Goal: Find specific page/section: Find specific page/section

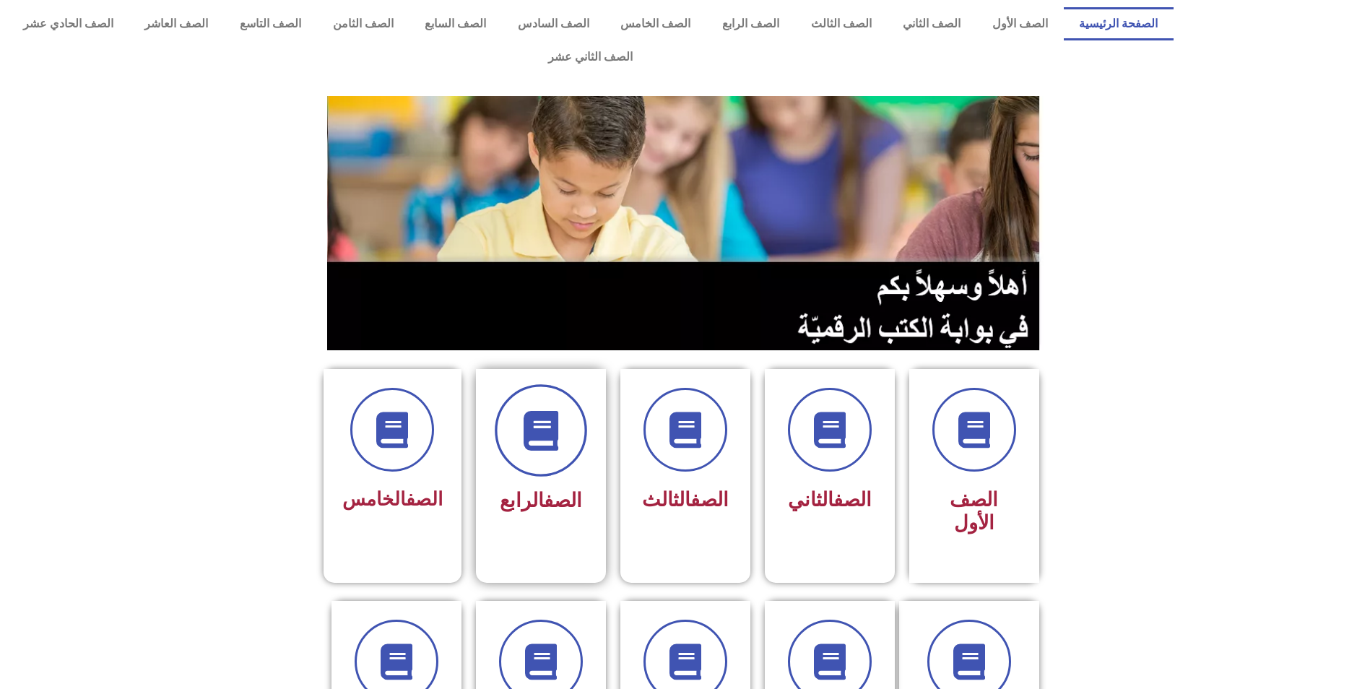
click at [547, 411] on icon at bounding box center [541, 431] width 40 height 40
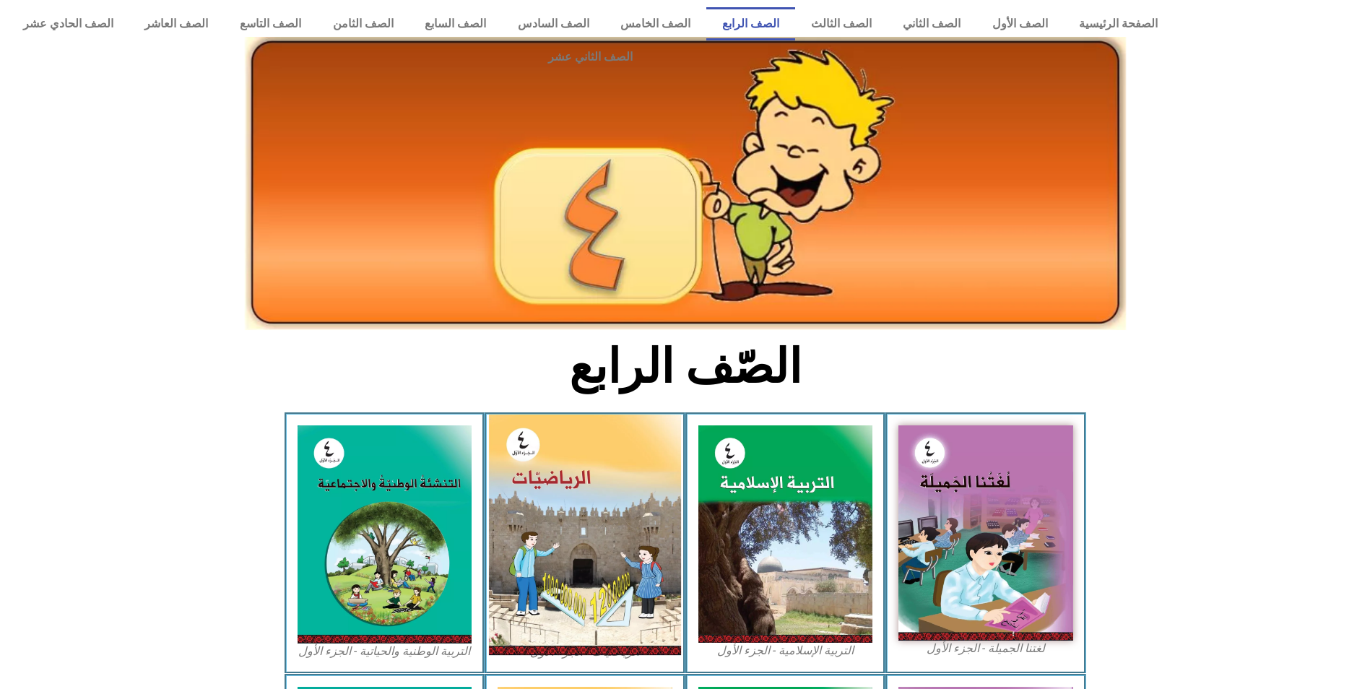
click at [578, 418] on img at bounding box center [585, 535] width 192 height 241
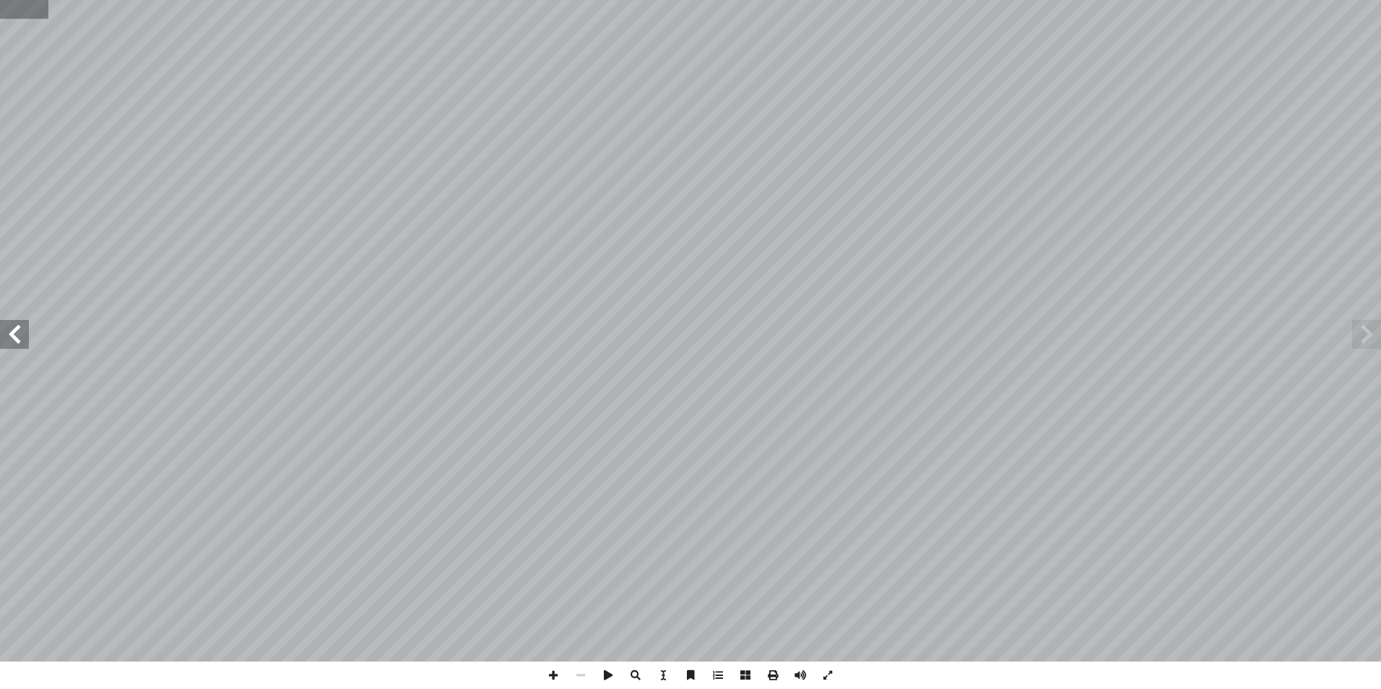
drag, startPoint x: 1, startPoint y: 12, endPoint x: 12, endPoint y: 10, distance: 10.9
click at [12, 10] on input "text" at bounding box center [24, 9] width 48 height 19
type input "**"
click at [28, 337] on span at bounding box center [14, 334] width 29 height 29
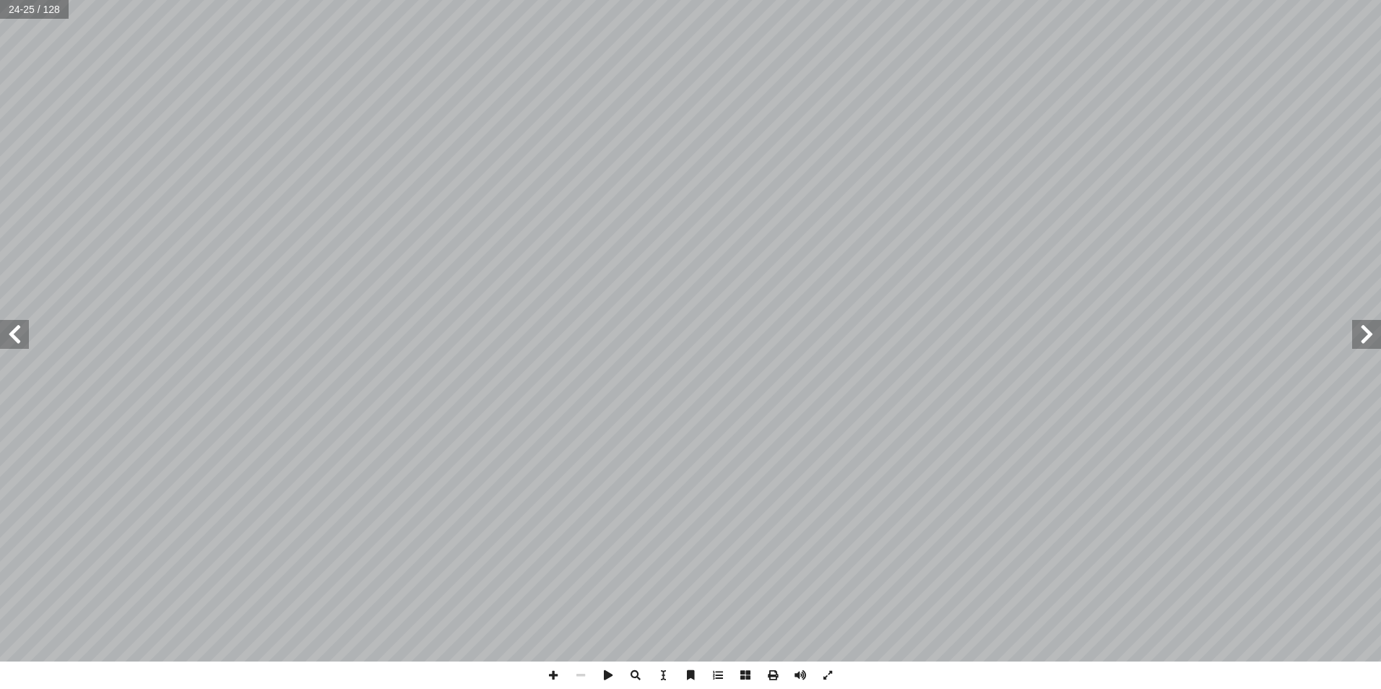
click at [27, 337] on span at bounding box center [14, 334] width 29 height 29
click at [26, 337] on span at bounding box center [14, 334] width 29 height 29
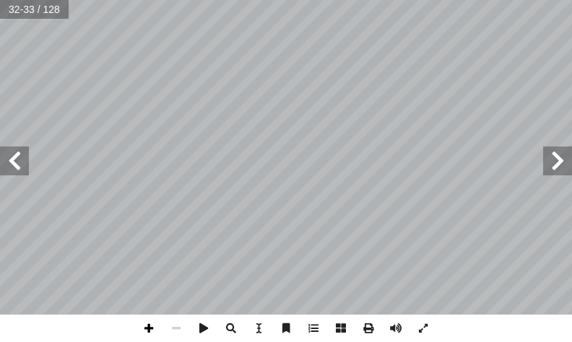
click at [144, 332] on span at bounding box center [148, 328] width 27 height 27
click at [145, 326] on span at bounding box center [148, 328] width 27 height 27
click at [174, 330] on span at bounding box center [176, 328] width 27 height 27
click at [146, 332] on span at bounding box center [148, 328] width 27 height 27
click at [373, 0] on html "الصفحة الرئيسية الصف الأول الصف الثاني الصف الثالث الصف الرابع الصف الخامس الصف…" at bounding box center [286, 49] width 572 height 98
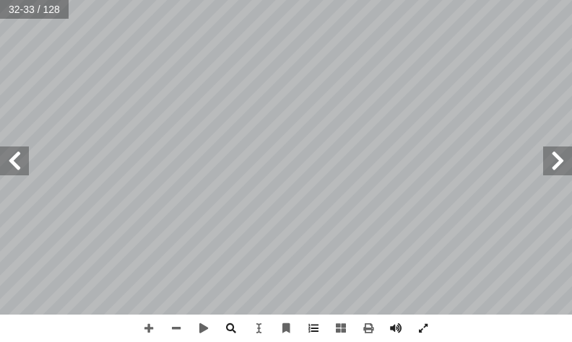
click at [16, 158] on span at bounding box center [14, 161] width 29 height 29
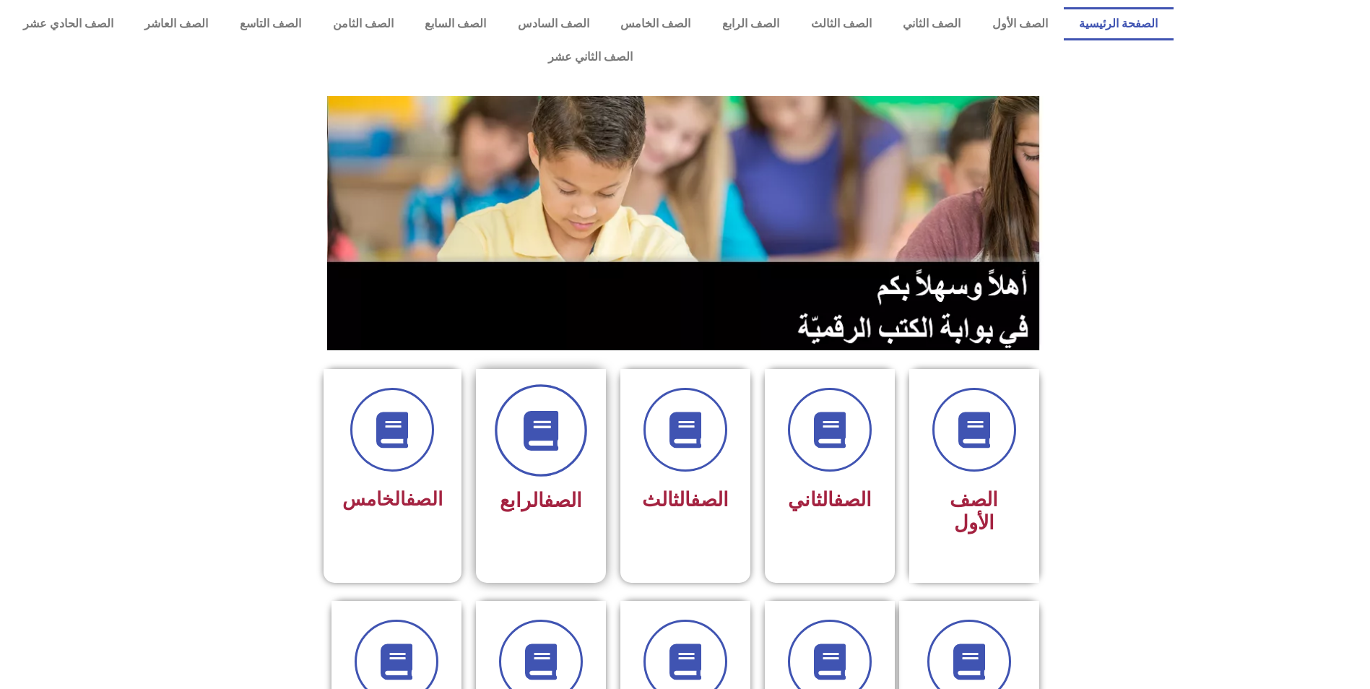
click at [564, 384] on span at bounding box center [541, 430] width 92 height 92
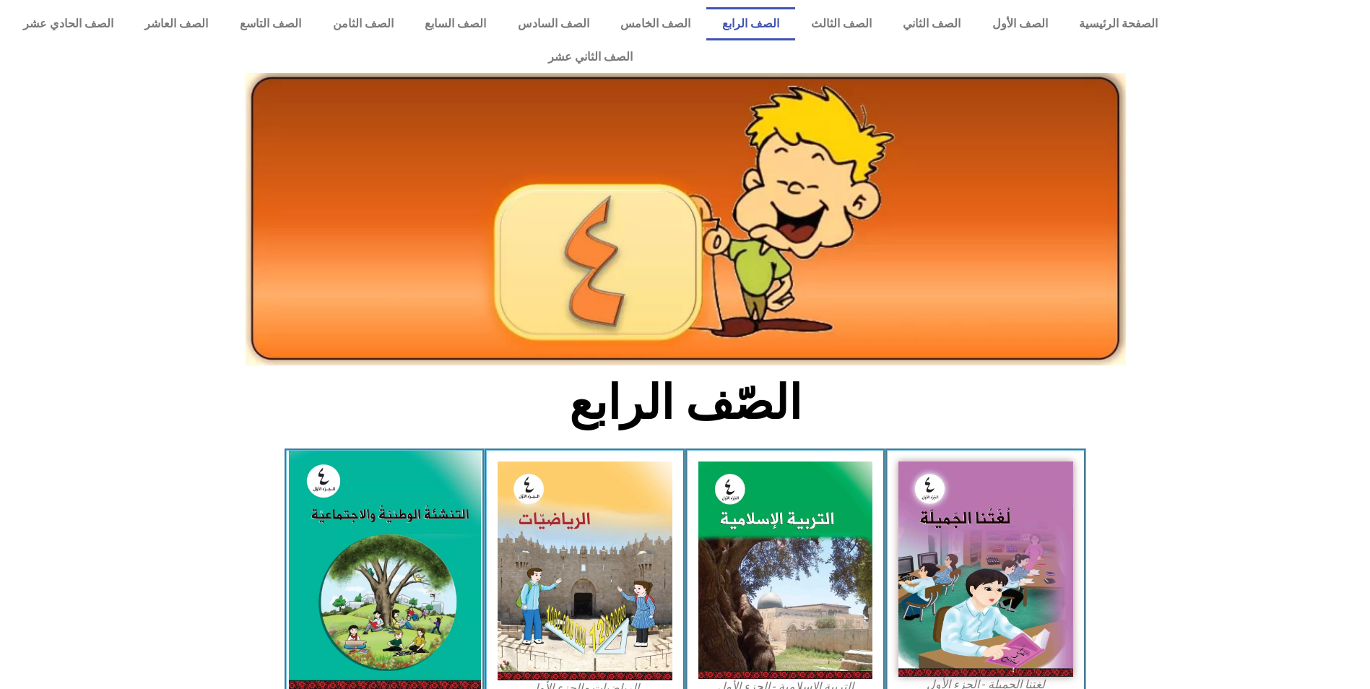
click at [387, 499] on img at bounding box center [384, 570] width 192 height 239
click at [388, 498] on img at bounding box center [384, 570] width 192 height 239
click at [394, 547] on img at bounding box center [384, 570] width 192 height 239
click at [407, 597] on img at bounding box center [384, 570] width 192 height 239
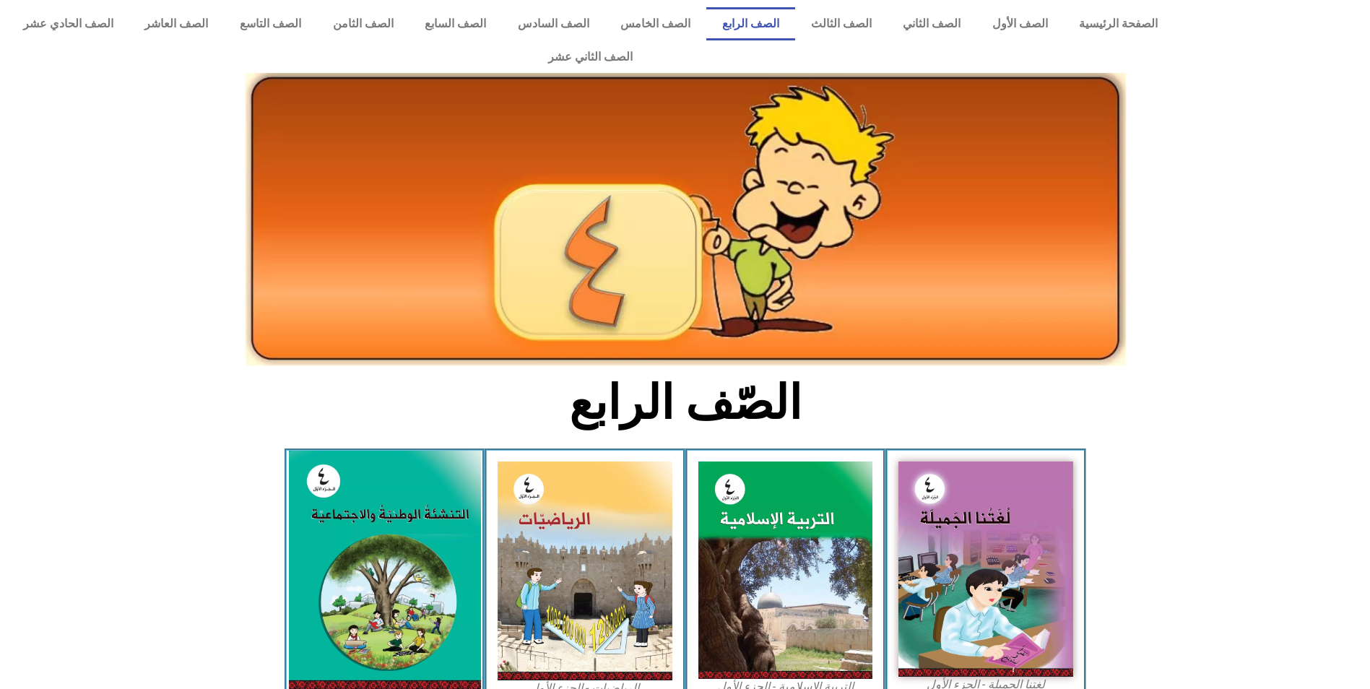
click at [407, 597] on img at bounding box center [384, 570] width 192 height 239
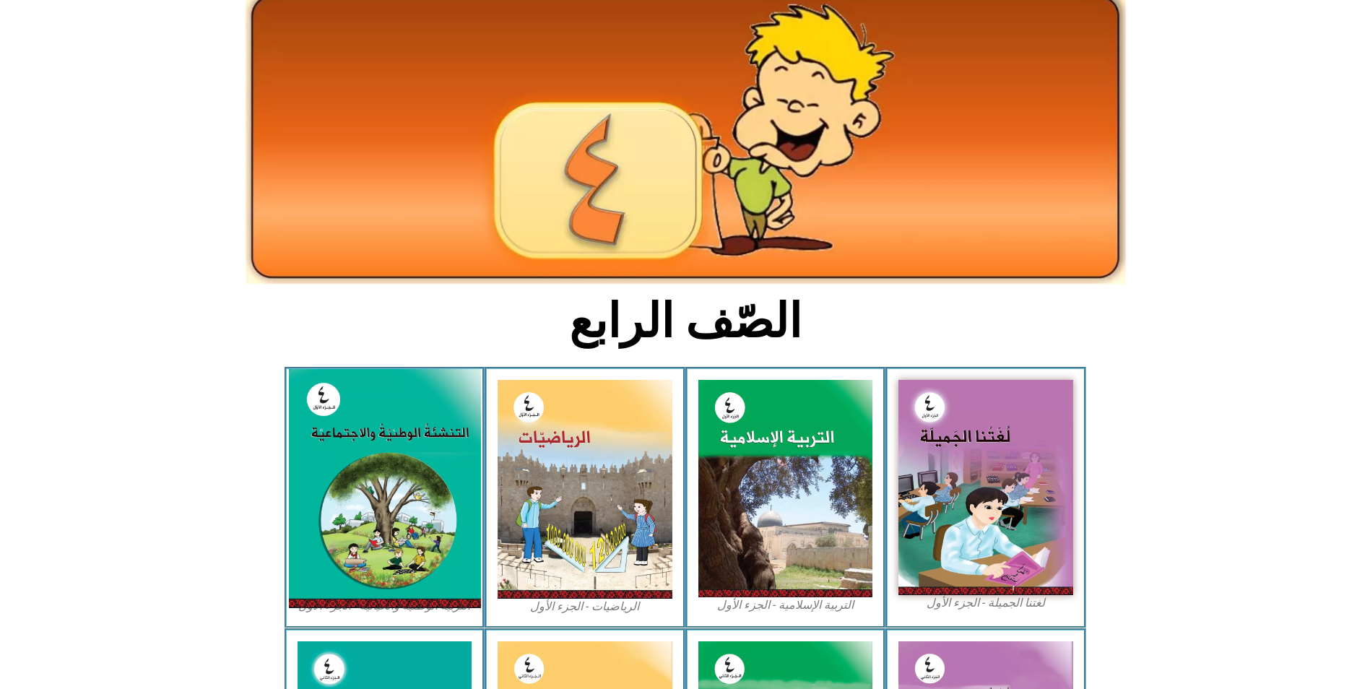
scroll to position [144, 0]
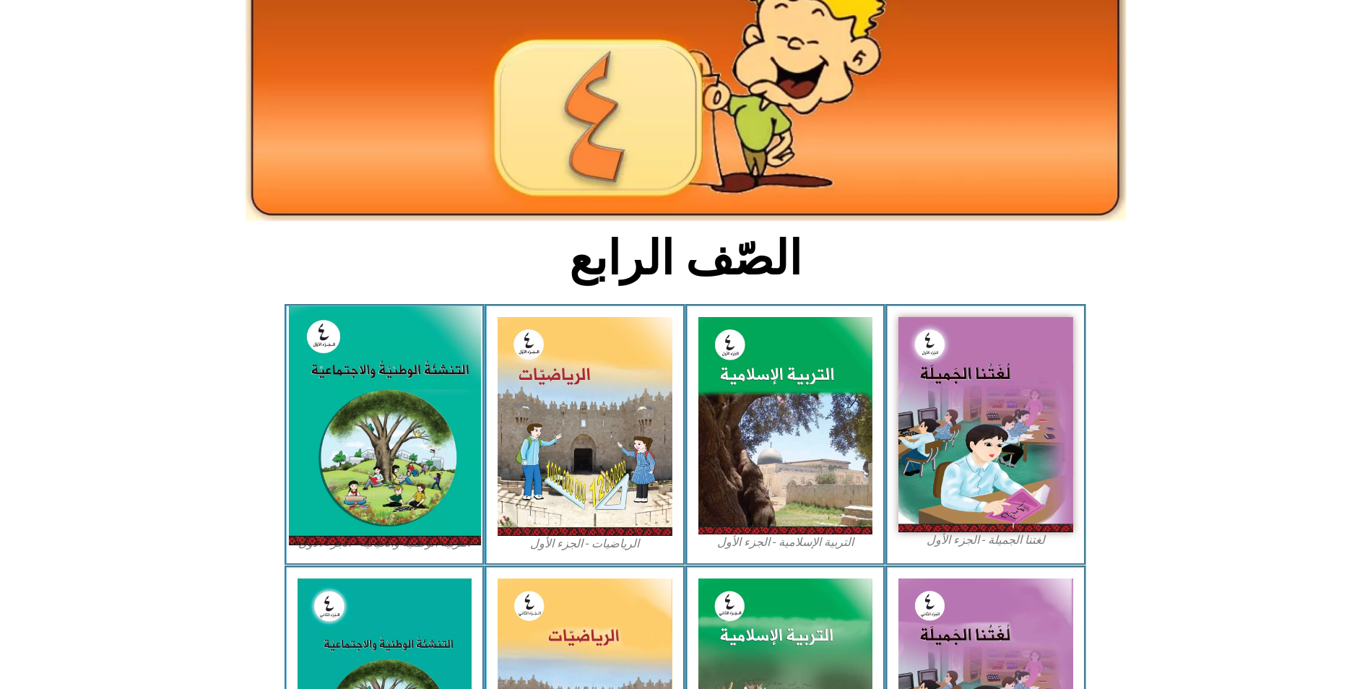
click at [369, 474] on img at bounding box center [384, 425] width 192 height 239
click at [376, 478] on img at bounding box center [384, 425] width 192 height 239
click at [381, 362] on img at bounding box center [384, 425] width 192 height 239
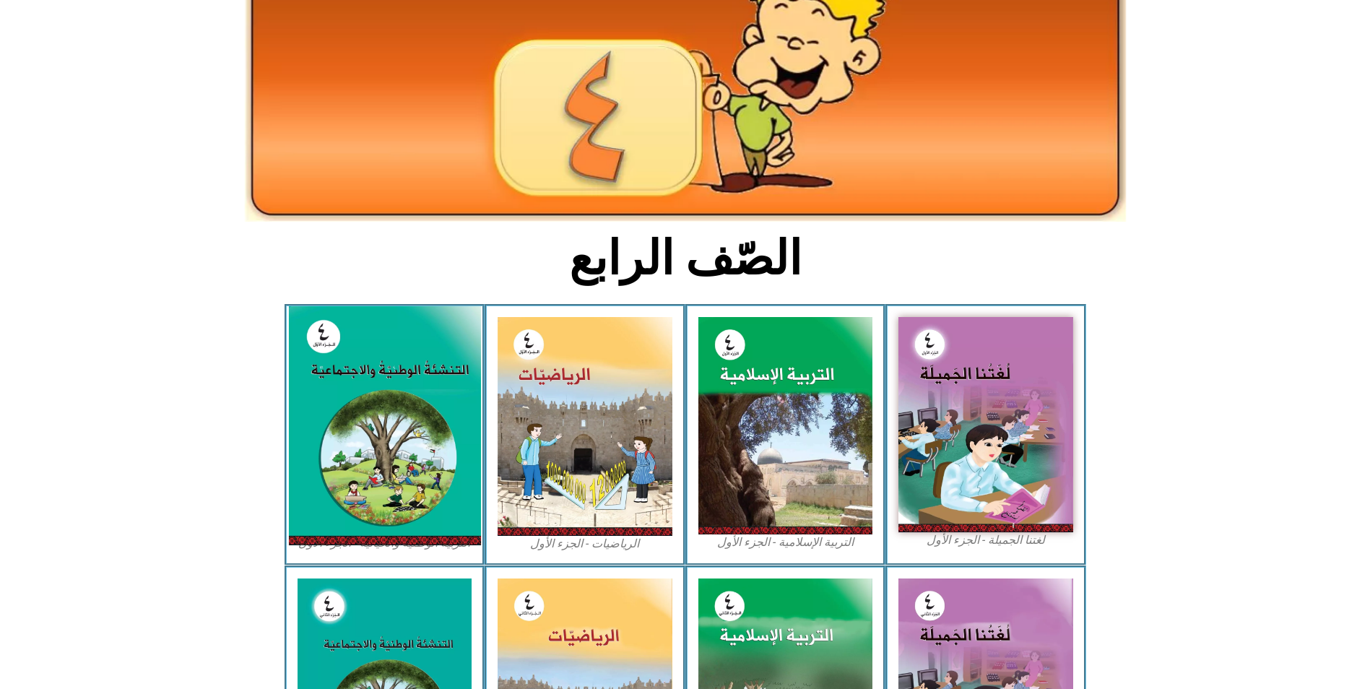
click at [381, 363] on img at bounding box center [384, 425] width 192 height 239
click at [381, 364] on img at bounding box center [384, 425] width 192 height 239
click at [334, 414] on img at bounding box center [384, 425] width 192 height 239
click at [333, 414] on img at bounding box center [384, 425] width 192 height 239
click at [332, 414] on img at bounding box center [384, 425] width 192 height 239
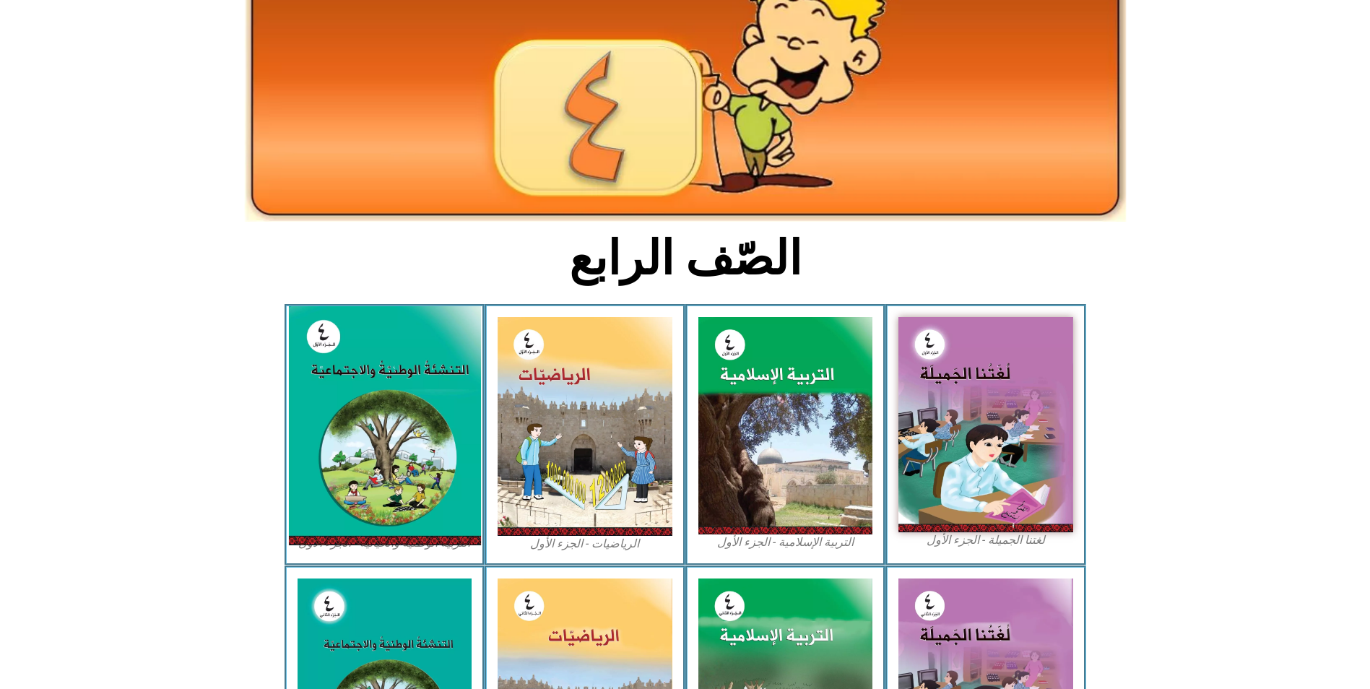
click at [332, 414] on img at bounding box center [384, 425] width 192 height 239
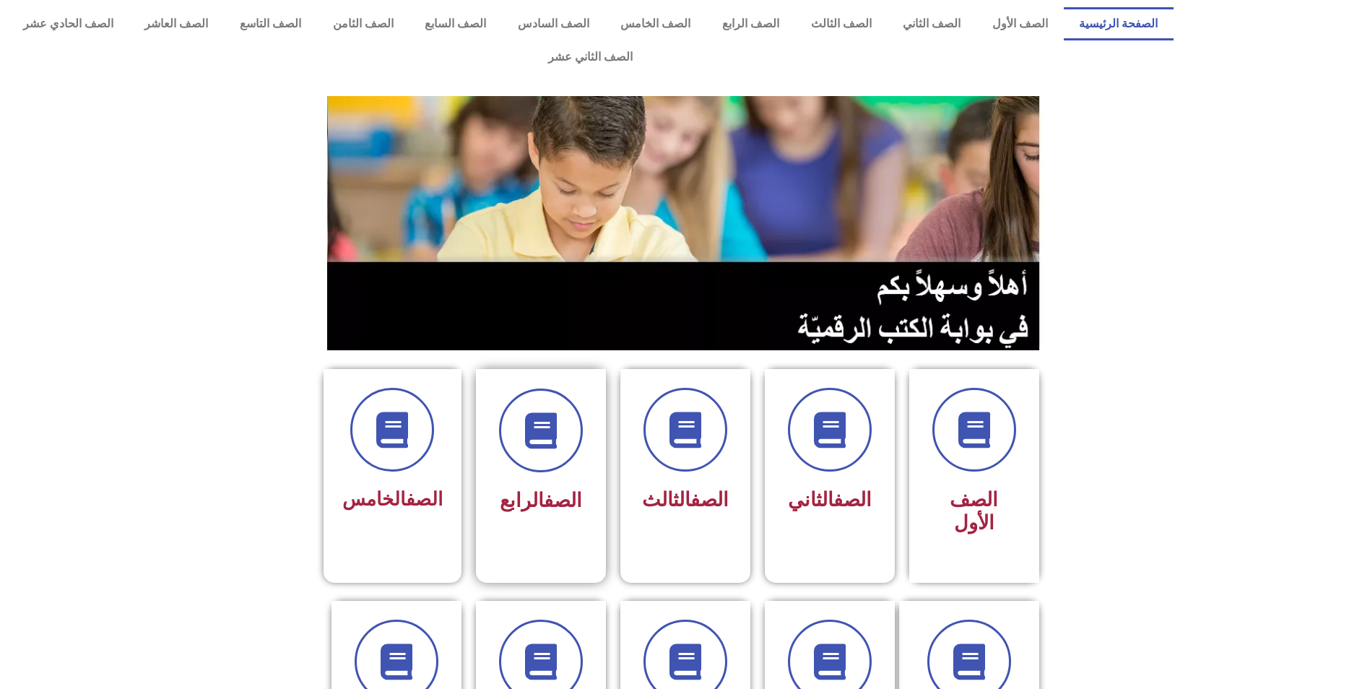
click at [528, 489] on span "الصف الرابع" at bounding box center [541, 500] width 82 height 23
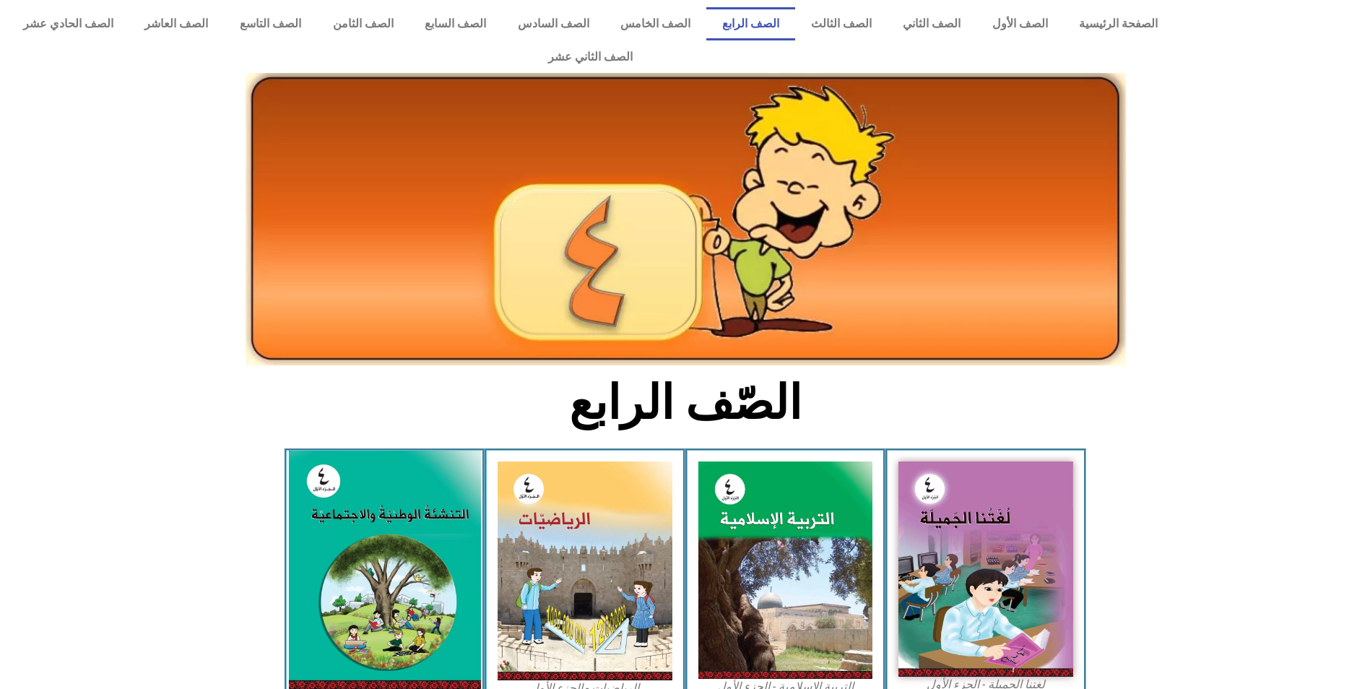
click at [405, 500] on img at bounding box center [384, 570] width 192 height 239
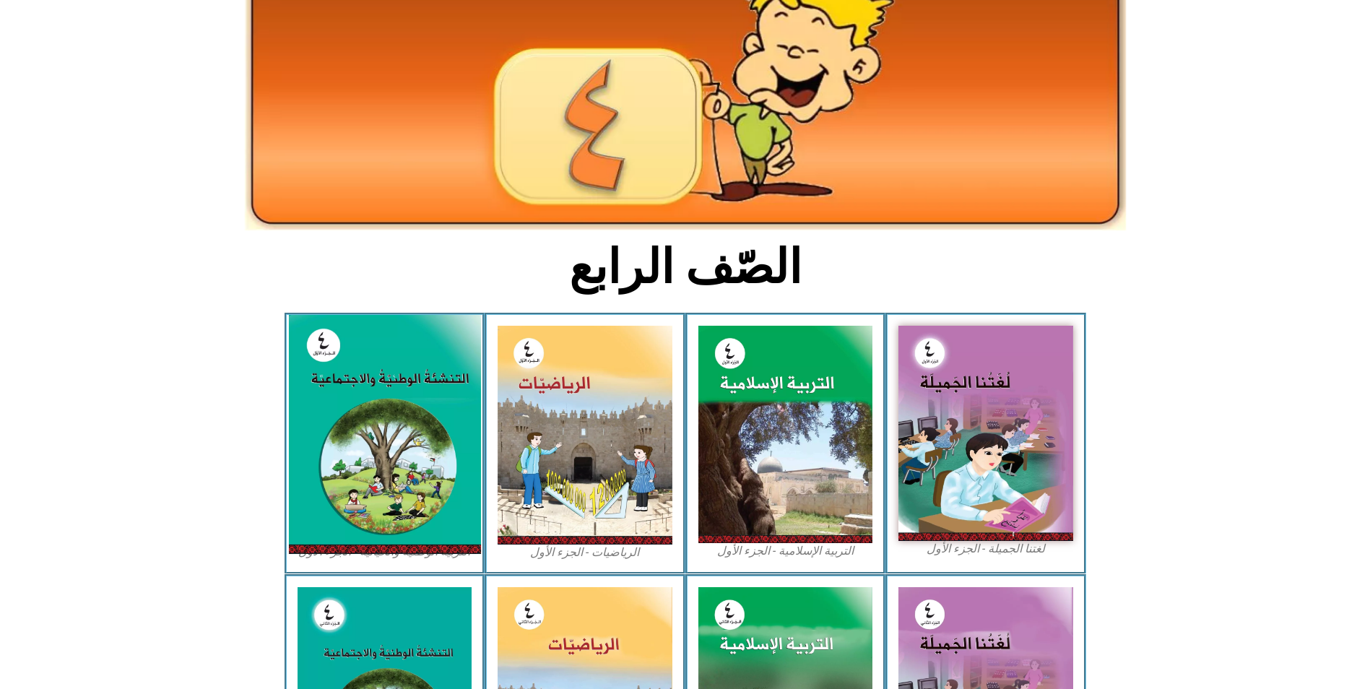
scroll to position [144, 0]
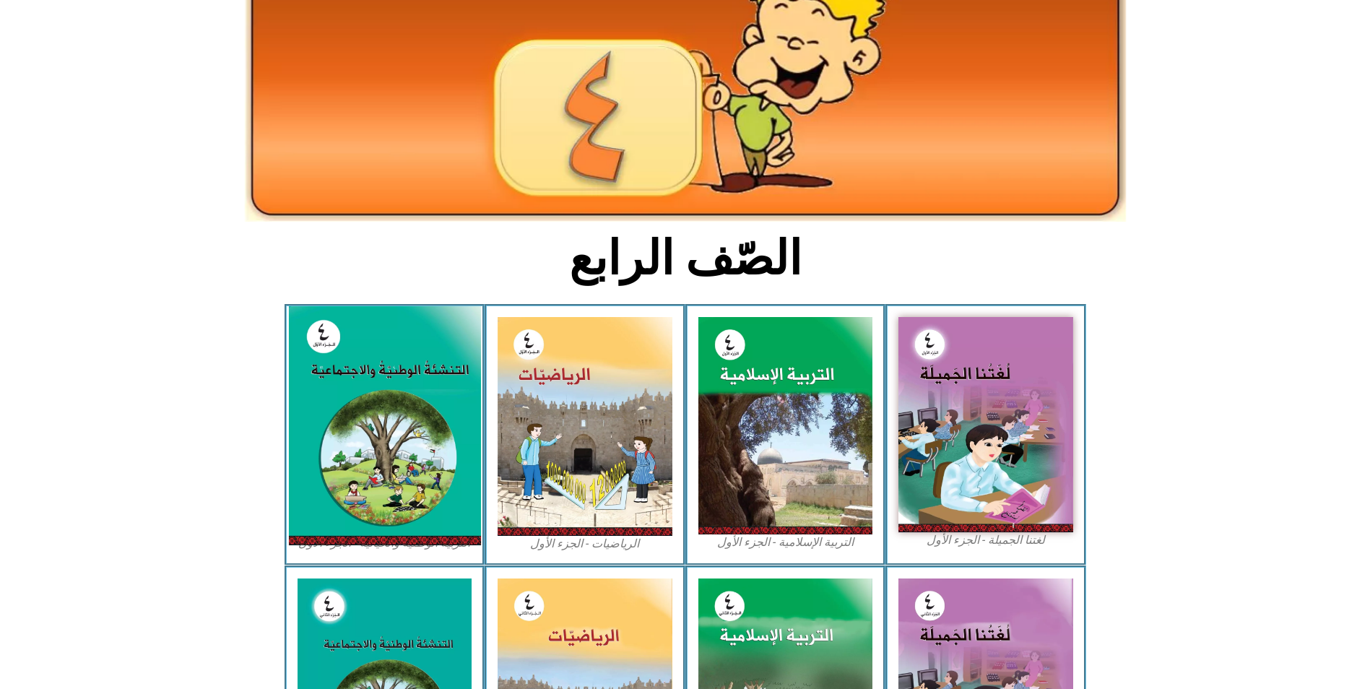
click at [413, 475] on img at bounding box center [384, 425] width 192 height 239
click at [412, 475] on img at bounding box center [384, 425] width 192 height 239
drag, startPoint x: 412, startPoint y: 475, endPoint x: 416, endPoint y: 486, distance: 11.4
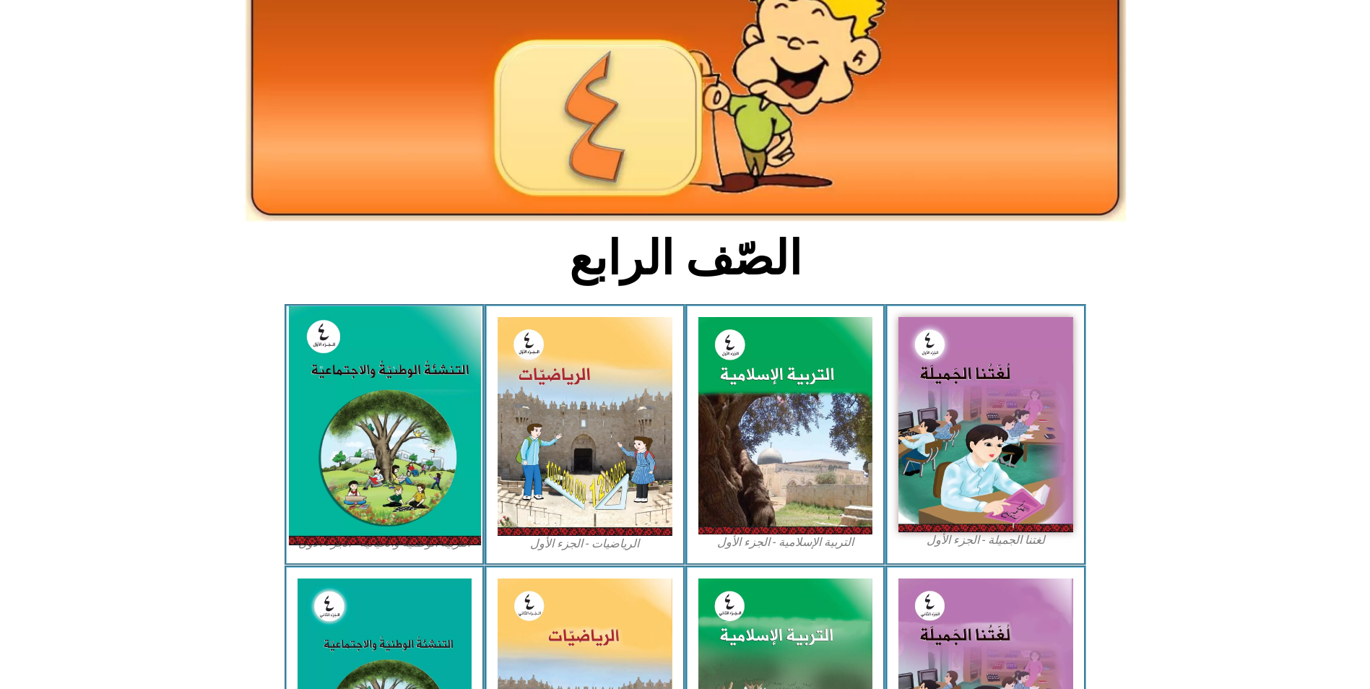
click at [416, 486] on img at bounding box center [384, 425] width 192 height 239
click at [371, 375] on img at bounding box center [384, 425] width 192 height 239
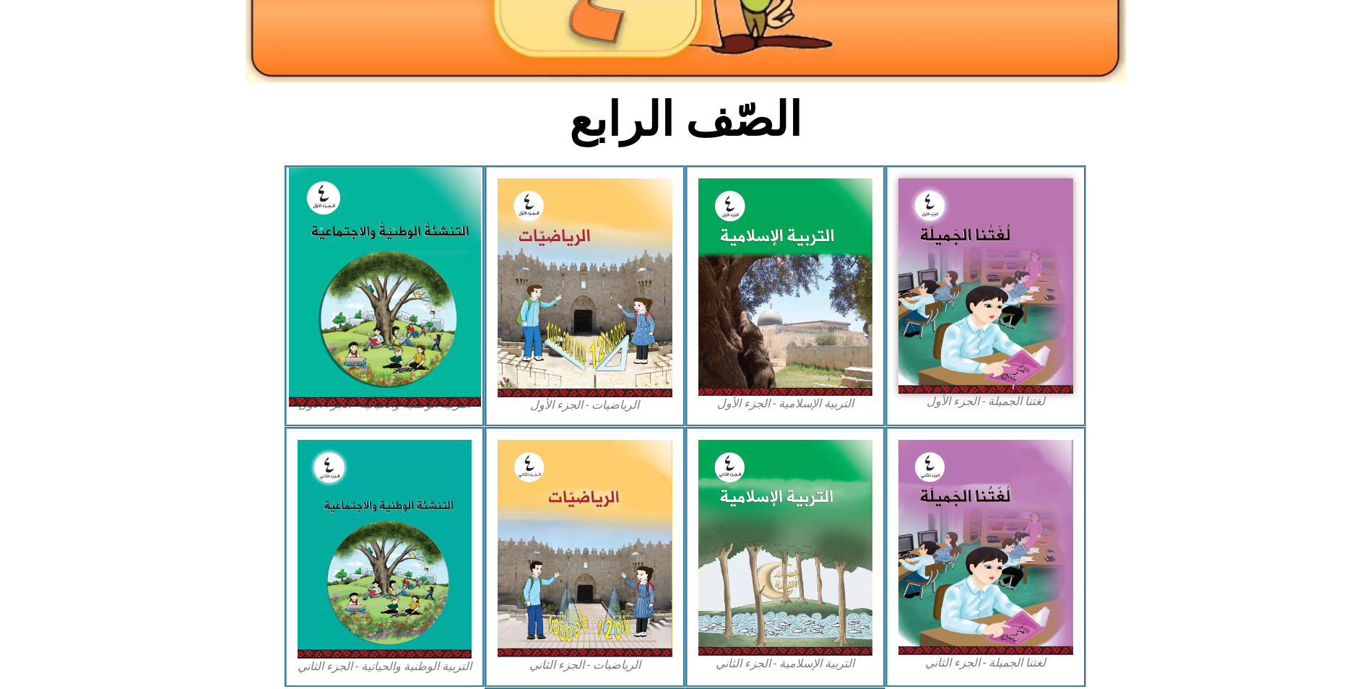
scroll to position [289, 0]
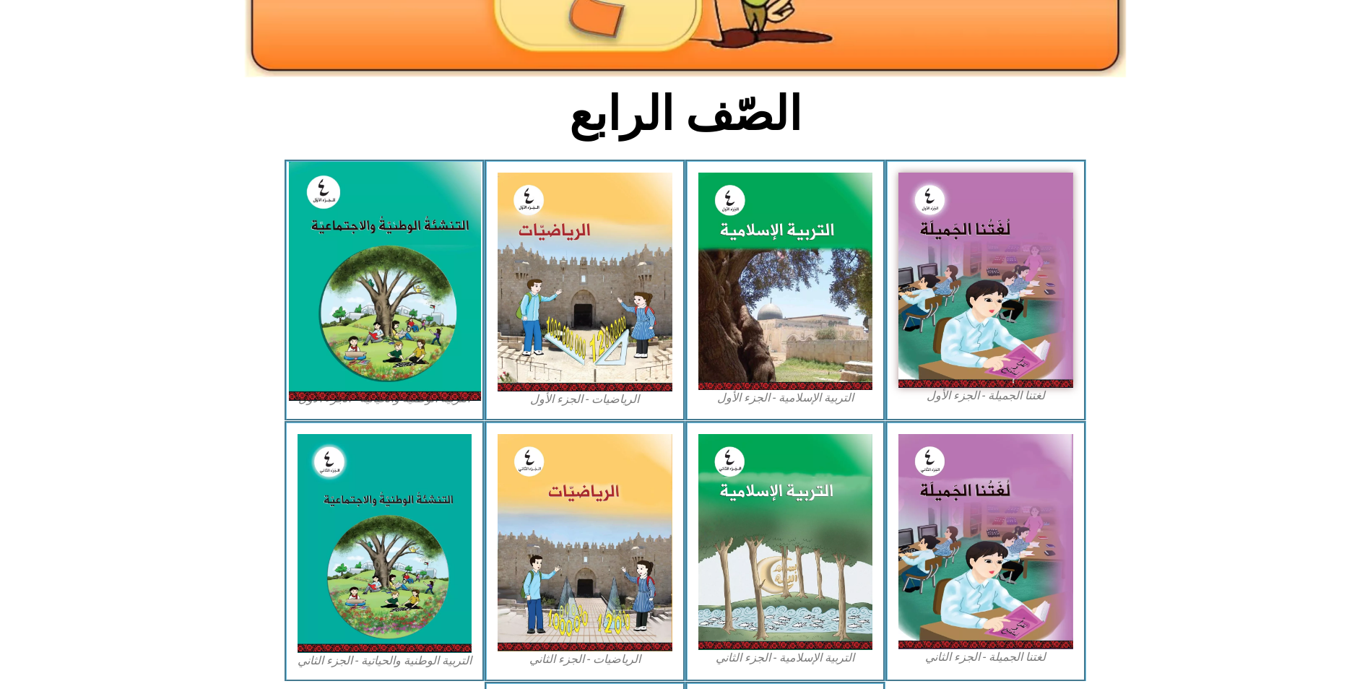
click at [361, 302] on img at bounding box center [384, 281] width 192 height 239
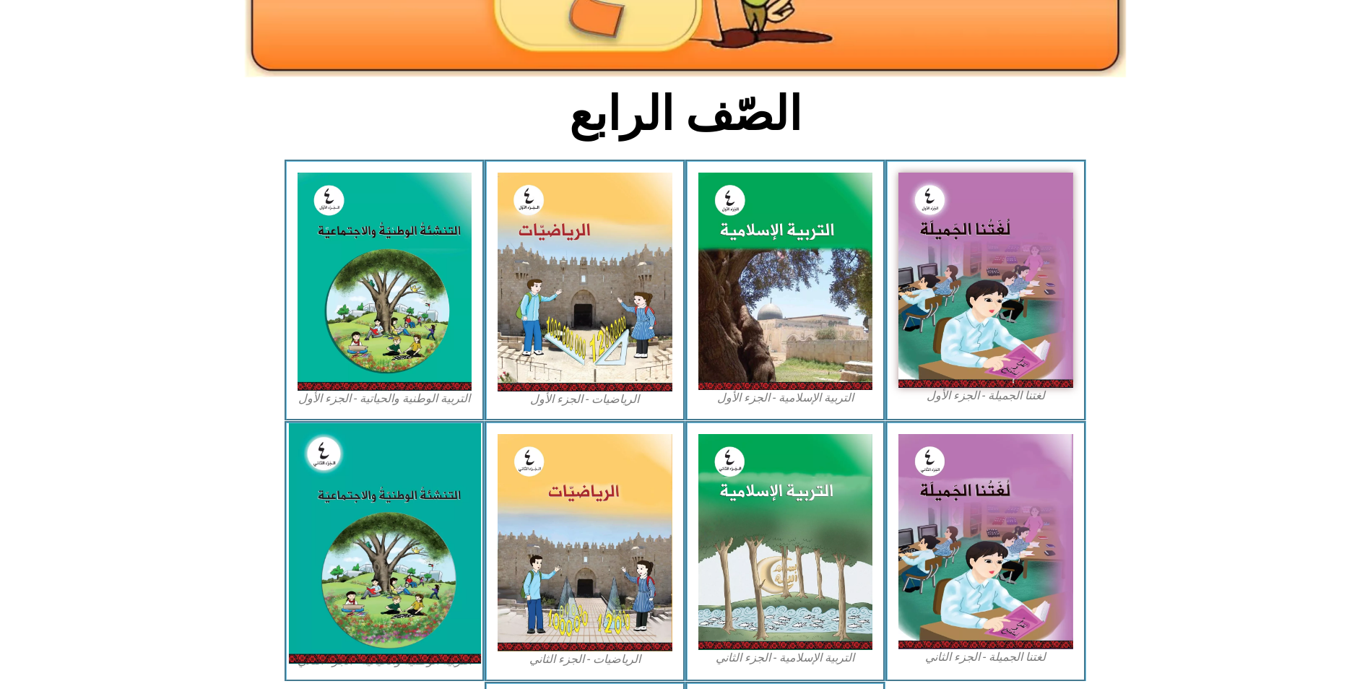
click at [381, 463] on img at bounding box center [384, 543] width 192 height 241
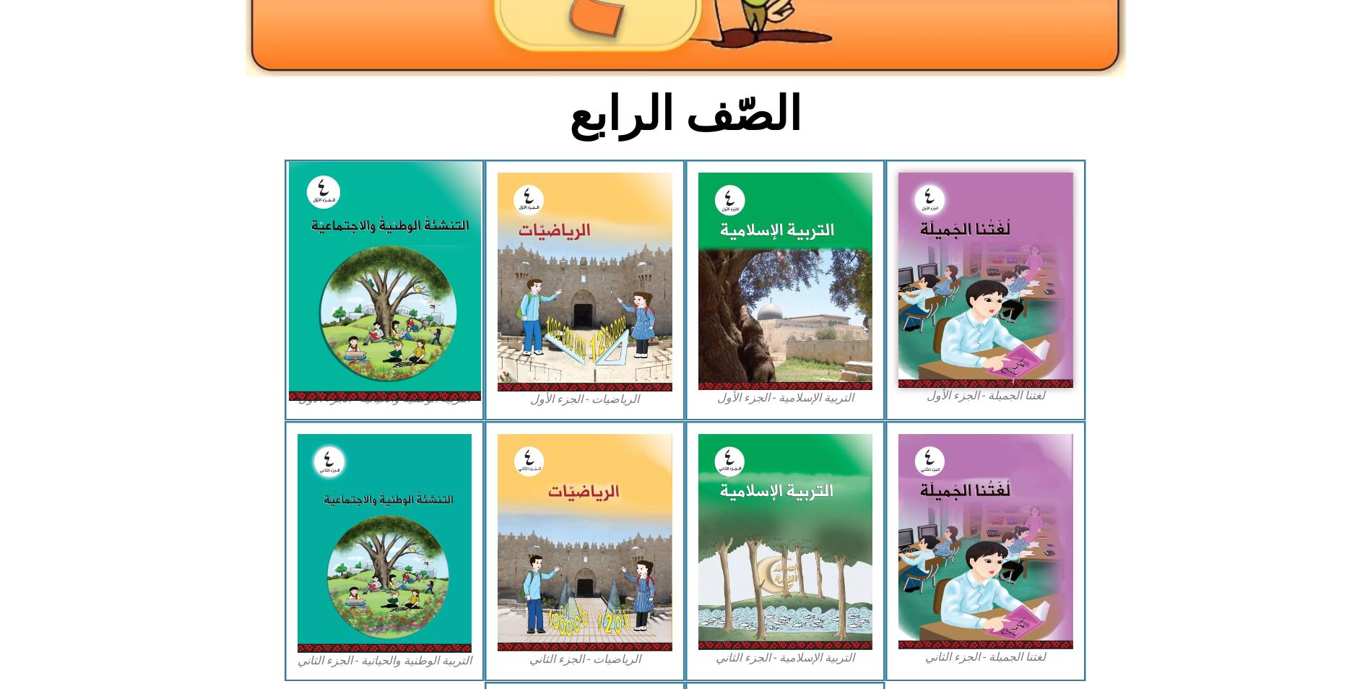
click at [409, 344] on img at bounding box center [384, 281] width 192 height 239
drag, startPoint x: 414, startPoint y: 350, endPoint x: 391, endPoint y: 335, distance: 26.6
click at [362, 330] on img at bounding box center [384, 281] width 192 height 239
click at [345, 272] on img at bounding box center [384, 281] width 192 height 239
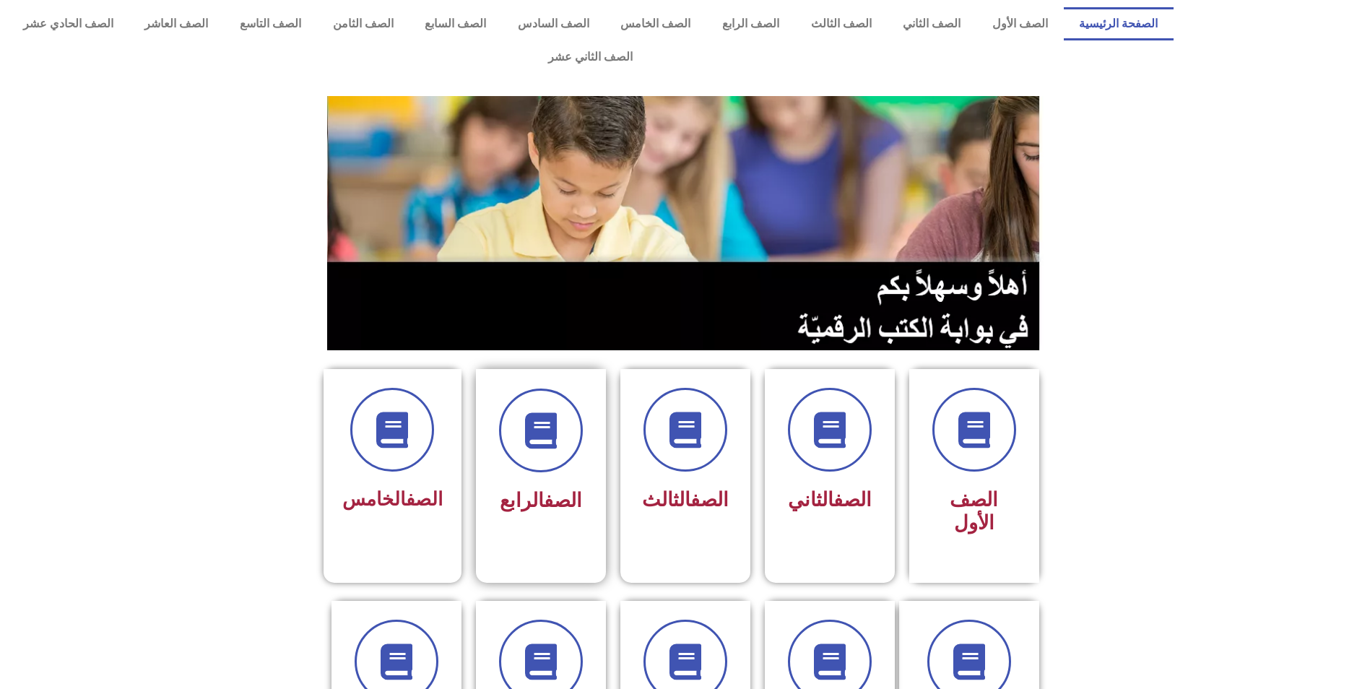
click at [552, 489] on link "الصف" at bounding box center [563, 500] width 38 height 23
click at [519, 436] on div at bounding box center [540, 431] width 91 height 84
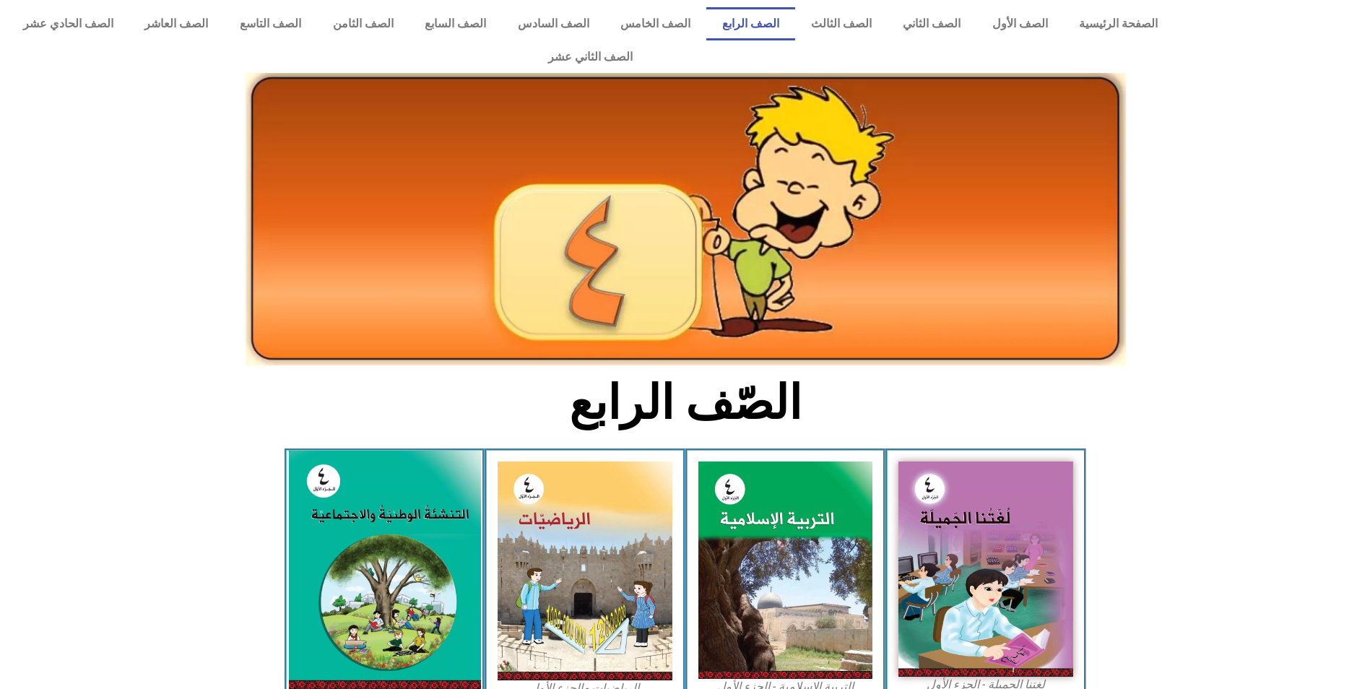
click at [454, 489] on img at bounding box center [384, 570] width 192 height 239
click at [453, 489] on img at bounding box center [384, 570] width 192 height 239
click at [452, 489] on img at bounding box center [384, 570] width 192 height 239
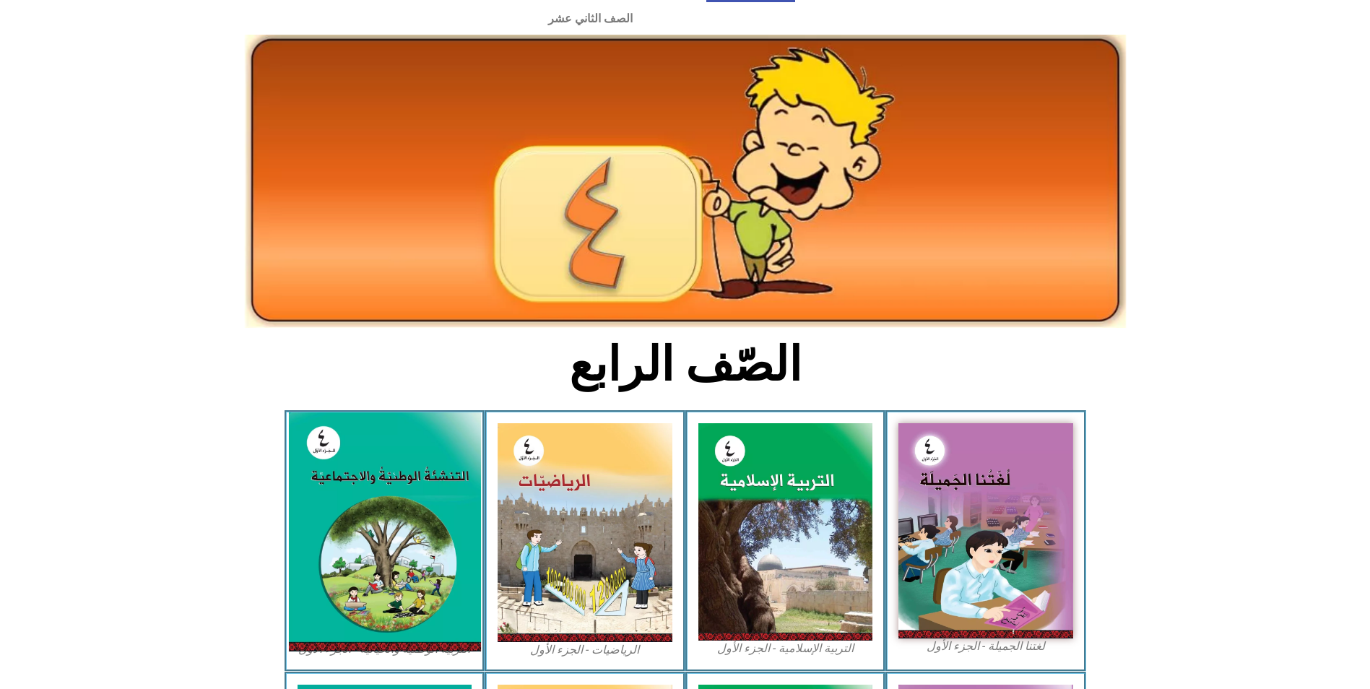
scroll to position [144, 0]
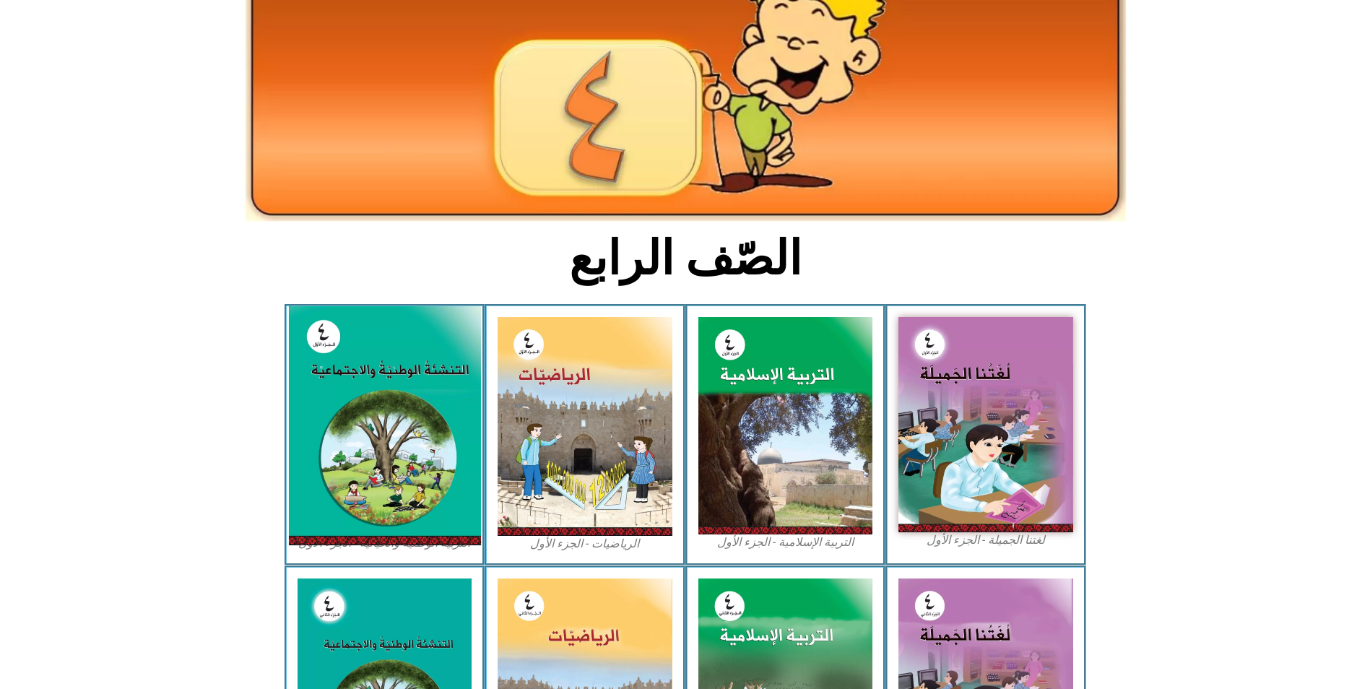
click at [436, 467] on img at bounding box center [384, 425] width 192 height 239
click at [438, 469] on img at bounding box center [384, 425] width 192 height 239
click at [334, 423] on img at bounding box center [384, 425] width 192 height 239
click at [337, 424] on img at bounding box center [384, 425] width 192 height 239
